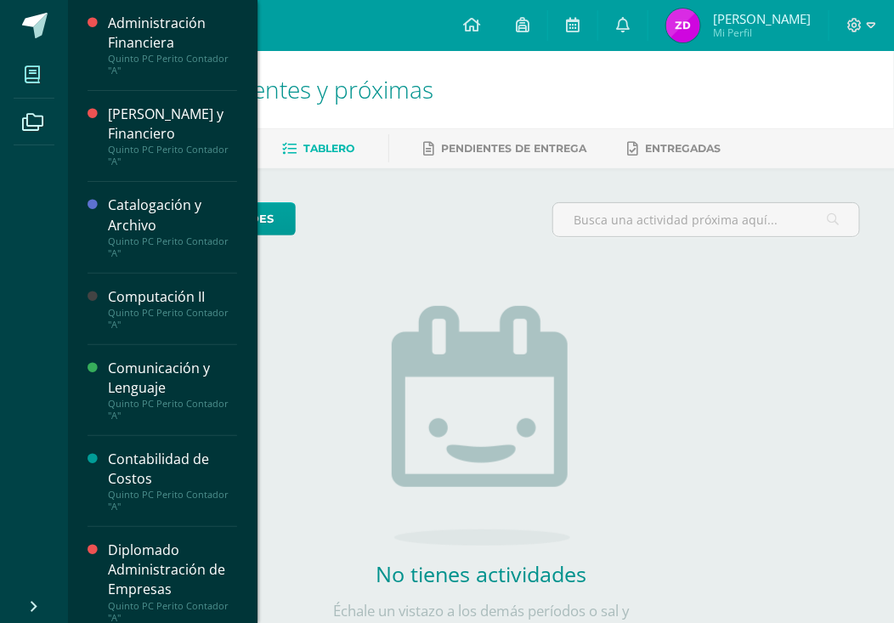
click at [48, 76] on span at bounding box center [33, 74] width 38 height 38
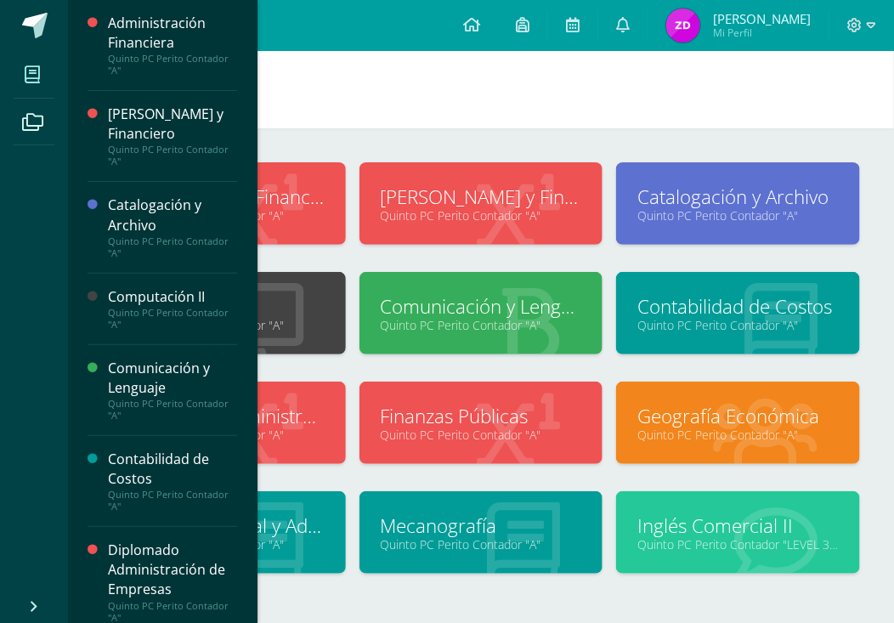
click at [269, 332] on link "Quinto PC Perito Contador "A"" at bounding box center [223, 325] width 201 height 16
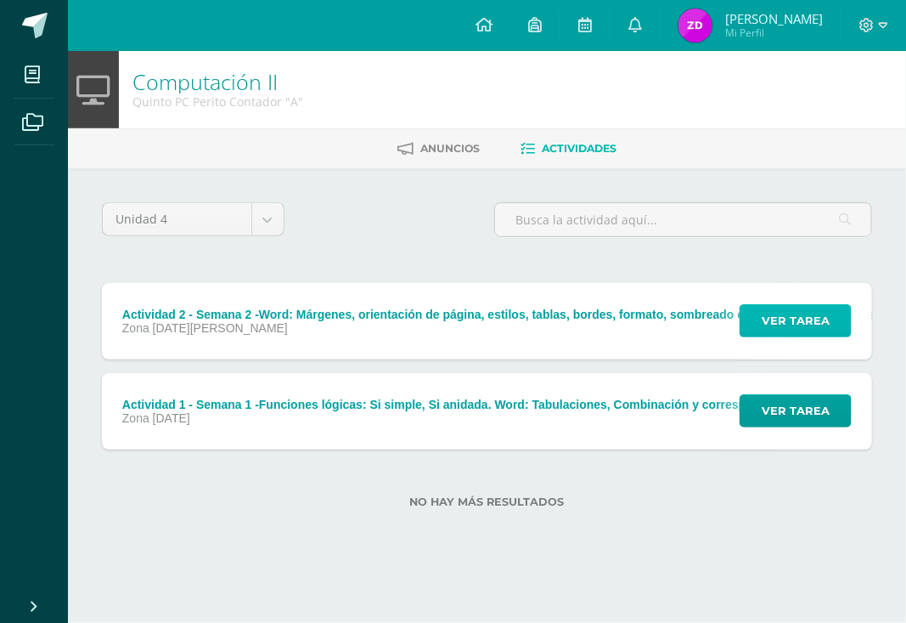
click at [782, 325] on span "Ver tarea" at bounding box center [796, 320] width 68 height 31
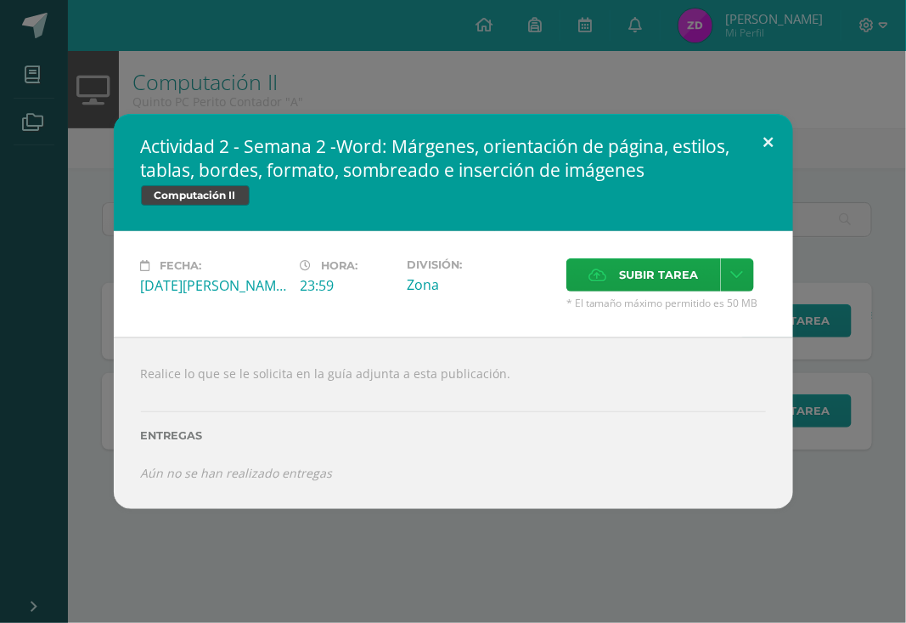
click at [756, 145] on button at bounding box center [769, 143] width 48 height 58
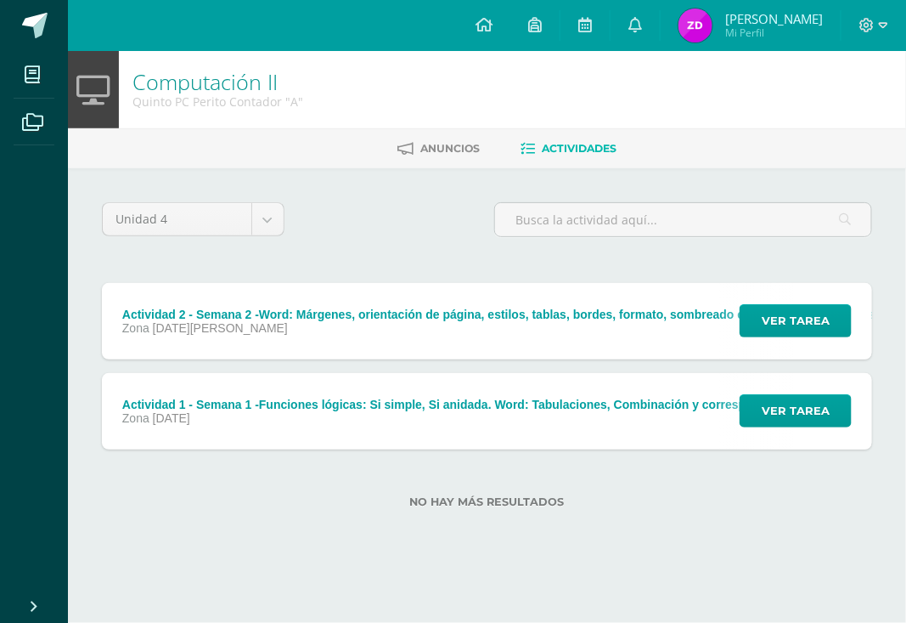
click at [380, 398] on div "Actividad 1 - Semana 1 -Funciones lógicas: Si simple, Si anidada. Word: Tabulac…" at bounding box center [491, 405] width 738 height 14
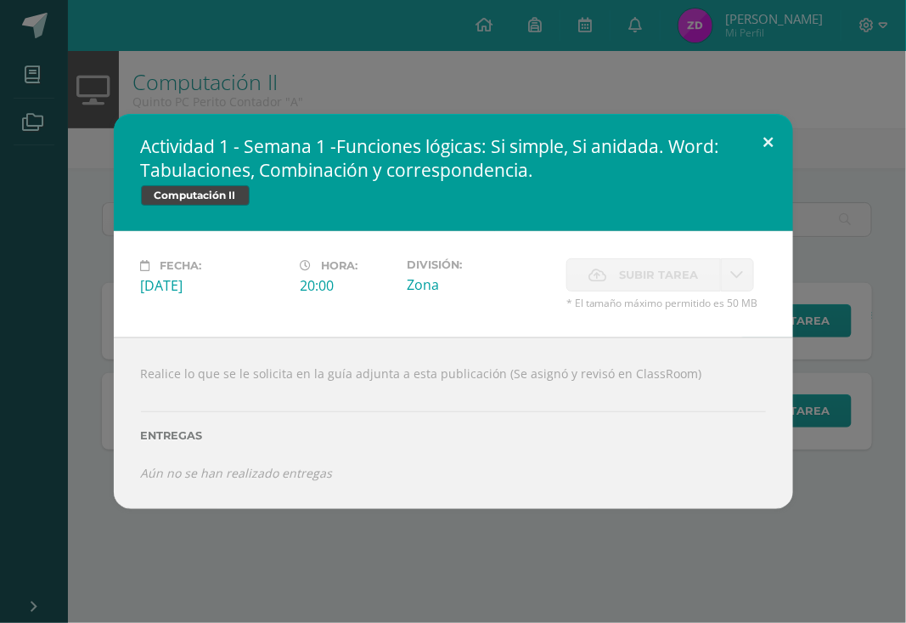
click at [767, 143] on button at bounding box center [769, 143] width 48 height 58
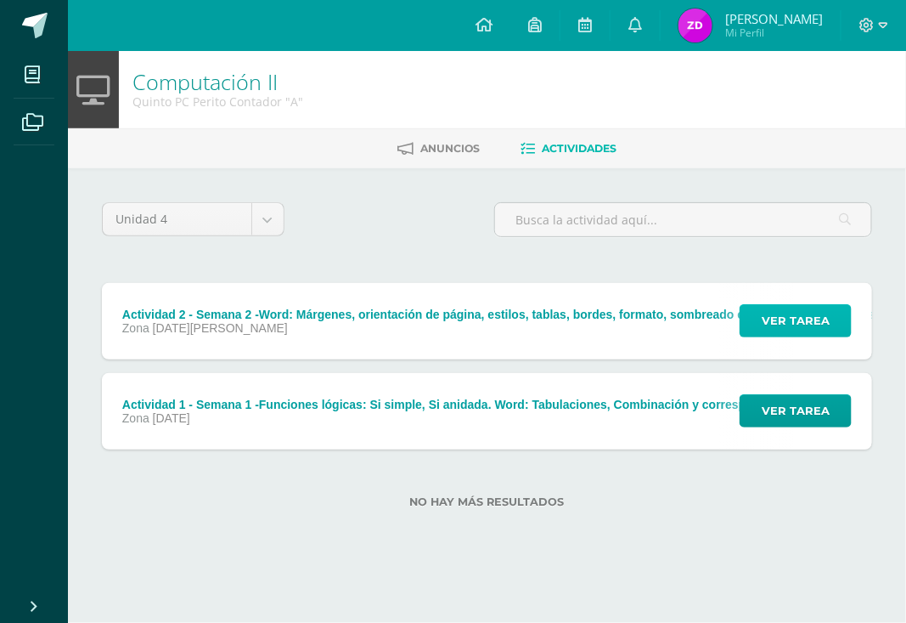
click at [817, 336] on button "Ver tarea" at bounding box center [796, 320] width 112 height 33
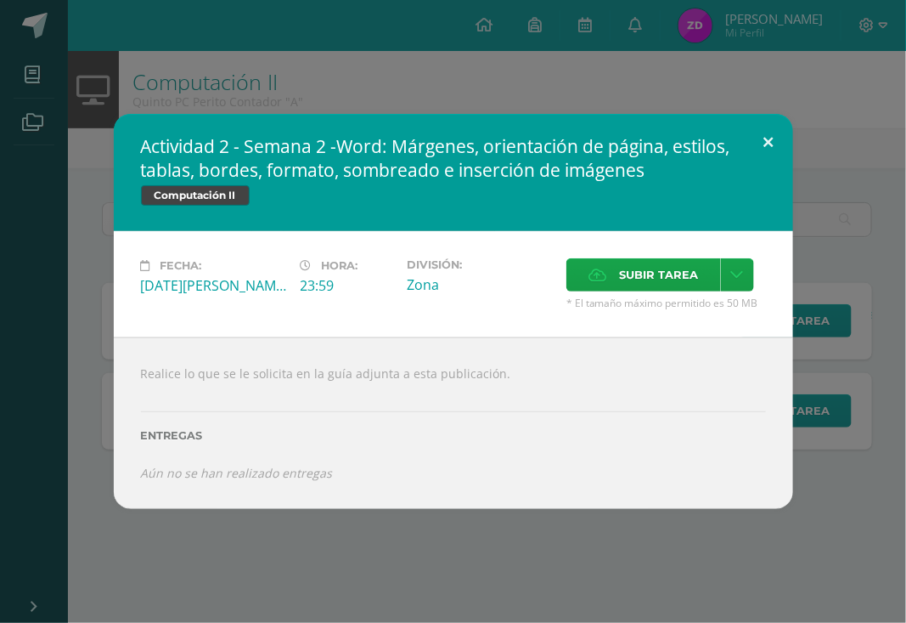
click at [778, 143] on button at bounding box center [769, 143] width 48 height 58
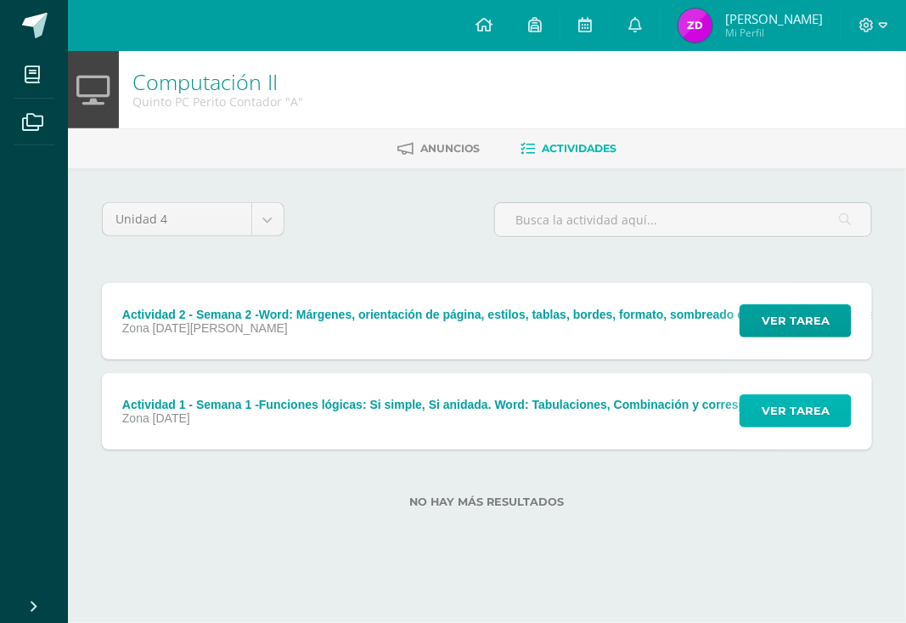
click at [775, 395] on span "Ver tarea" at bounding box center [796, 410] width 68 height 31
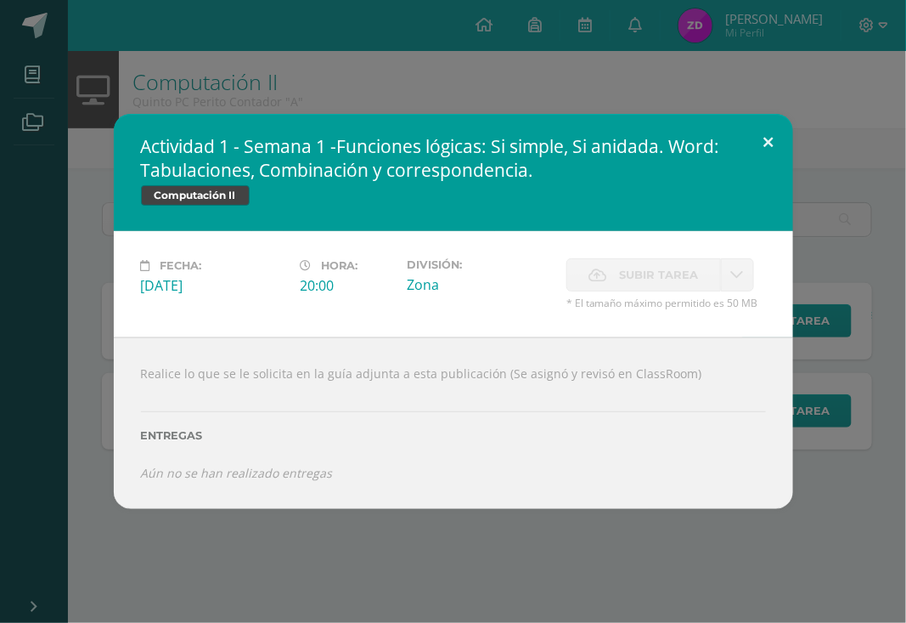
click at [759, 134] on button at bounding box center [769, 143] width 48 height 58
